Goal: Task Accomplishment & Management: Complete application form

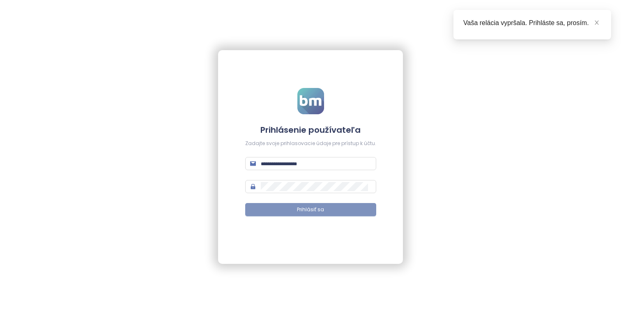
type input "**********"
click at [326, 207] on button "Prihlásiť sa" at bounding box center [310, 209] width 131 height 13
click at [599, 23] on icon "close" at bounding box center [597, 23] width 6 height 6
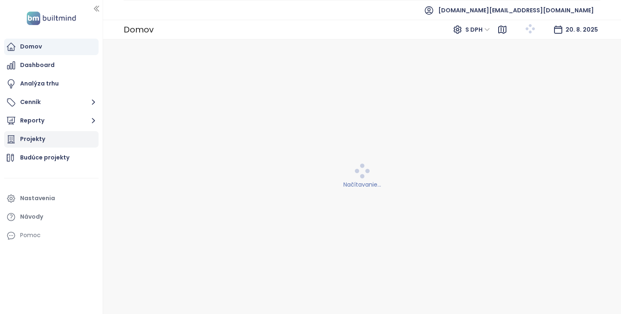
click at [76, 129] on button "Reporty" at bounding box center [51, 121] width 94 height 16
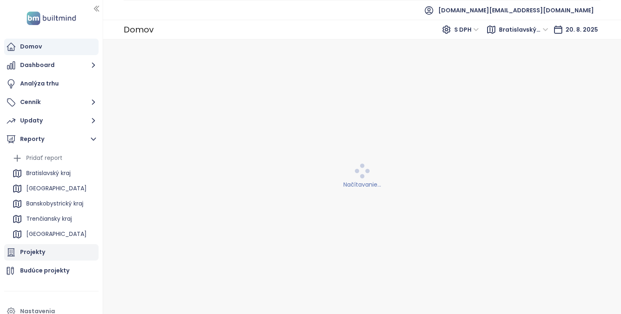
click at [76, 136] on button "Reporty" at bounding box center [51, 139] width 94 height 16
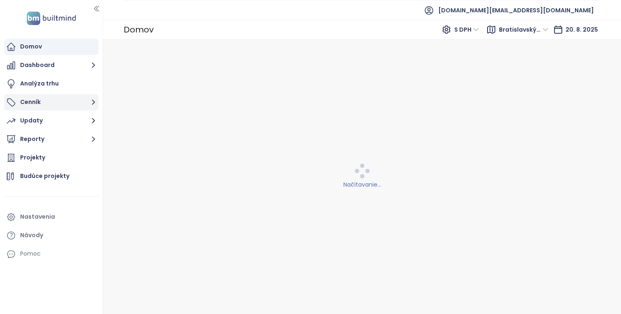
click at [87, 103] on button "Cenník" at bounding box center [51, 102] width 94 height 16
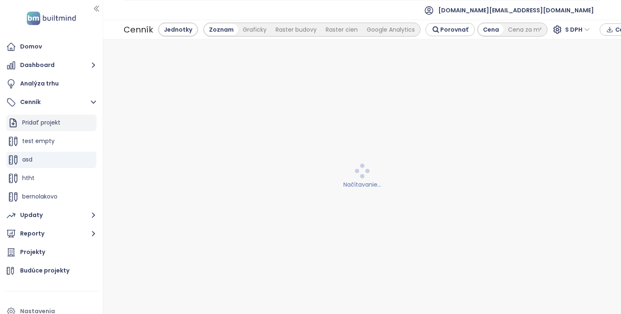
click at [74, 128] on div "Pridať projekt" at bounding box center [51, 123] width 90 height 16
